Goal: Task Accomplishment & Management: Complete application form

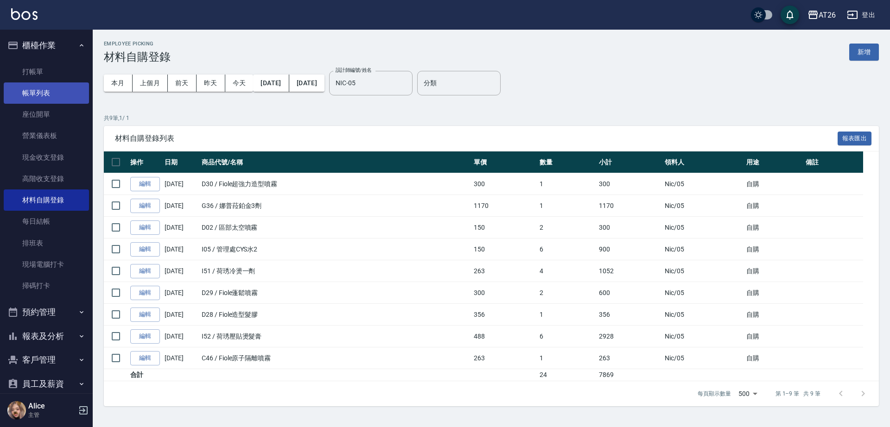
click at [32, 90] on link "帳單列表" at bounding box center [46, 93] width 85 height 21
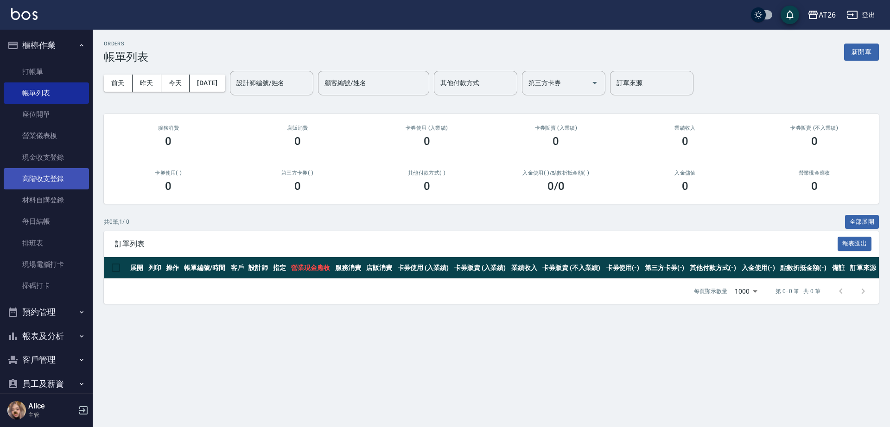
click at [70, 180] on link "高階收支登錄" at bounding box center [46, 178] width 85 height 21
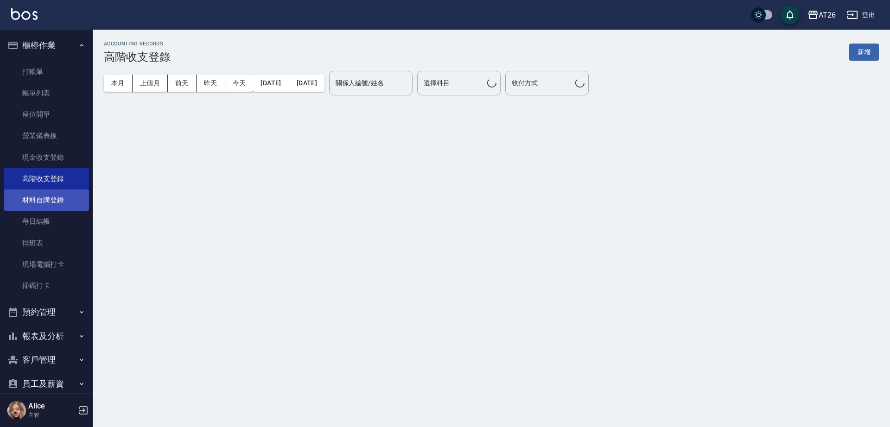
click at [62, 195] on link "材料自購登錄" at bounding box center [46, 200] width 85 height 21
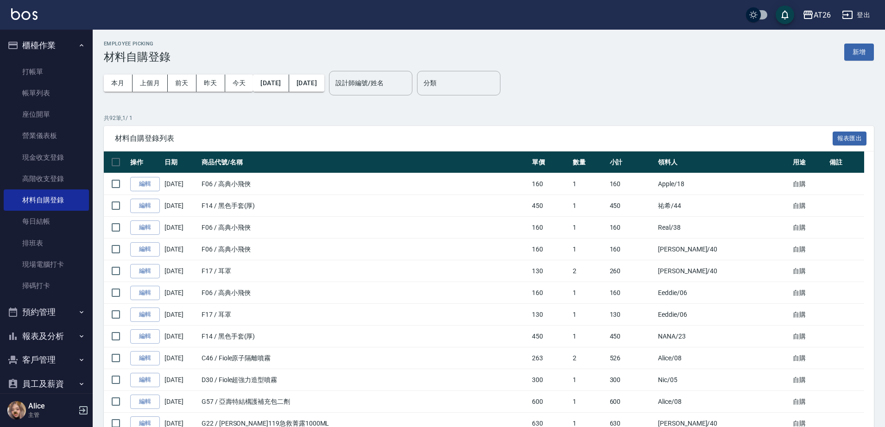
drag, startPoint x: 884, startPoint y: 19, endPoint x: 686, endPoint y: 92, distance: 210.9
click at [681, 92] on div "本月 上個月 [DATE] [DATE] [DATE] [DATE] [DATE] 設計師編號/姓名 設計師編號/姓名 分類 分類" at bounding box center [489, 83] width 770 height 39
click at [847, 57] on button "新增" at bounding box center [860, 52] width 30 height 17
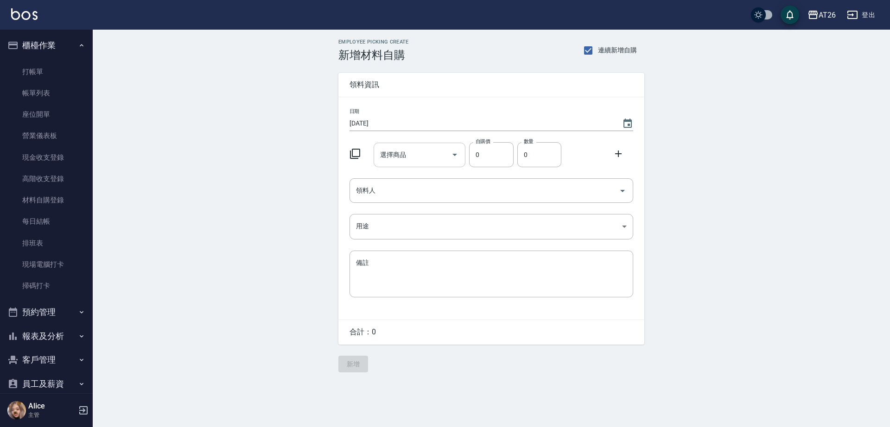
click at [405, 162] on input "選擇商品" at bounding box center [413, 155] width 70 height 16
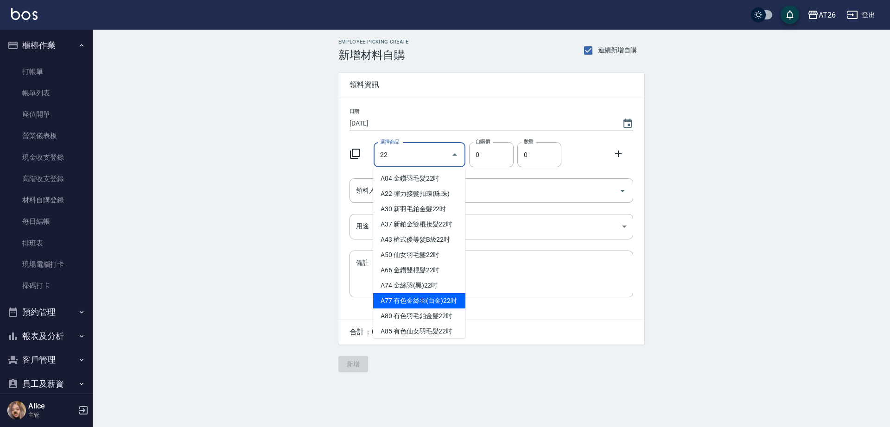
type input "有色金絲羽(白金)22吋"
type input "1230"
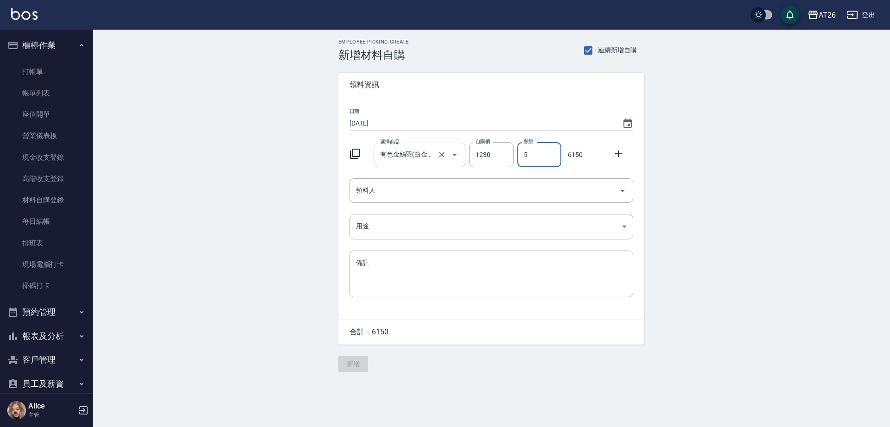
type input "5"
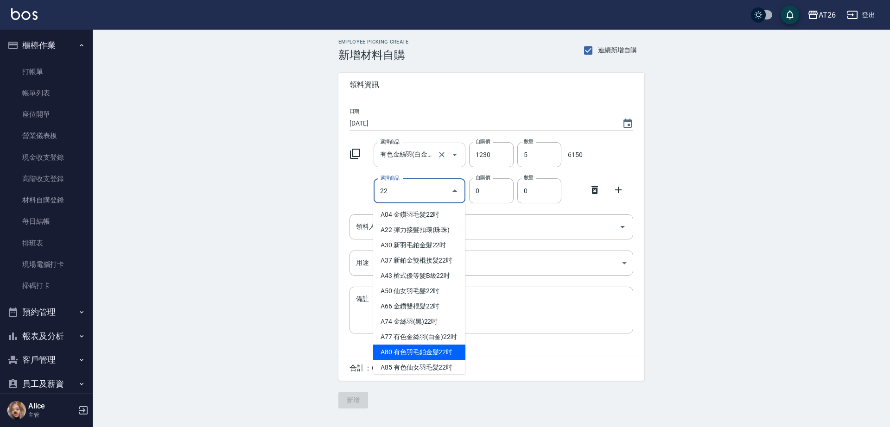
scroll to position [11, 0]
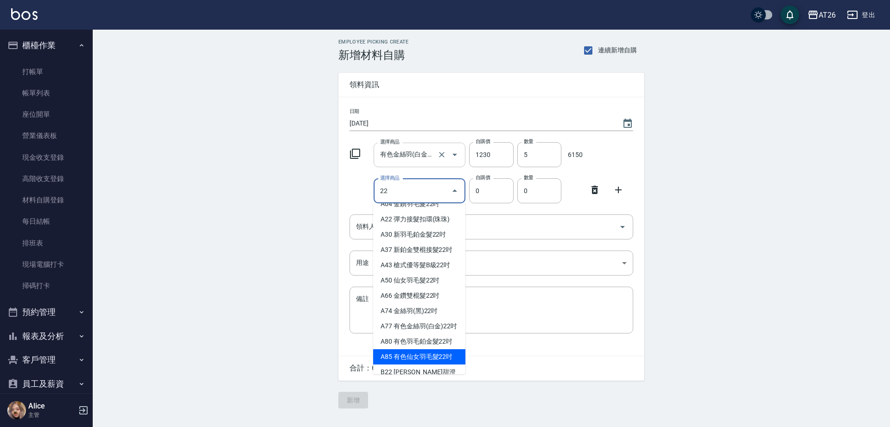
type input "有色仙女羽毛髮22吋"
type input "2980"
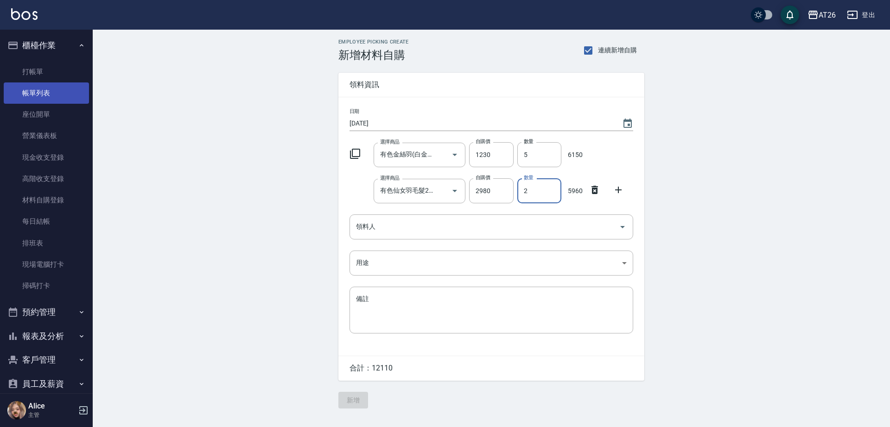
type input "2"
click at [56, 99] on link "帳單列表" at bounding box center [46, 93] width 85 height 21
